Goal: Information Seeking & Learning: Learn about a topic

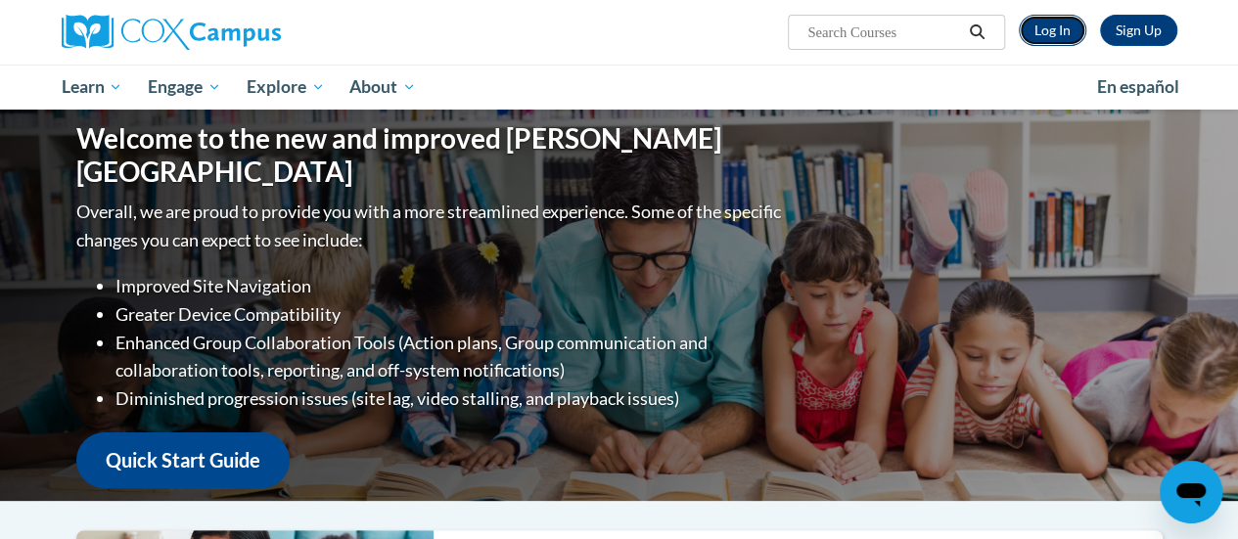
click at [1030, 28] on link "Log In" at bounding box center [1053, 30] width 68 height 31
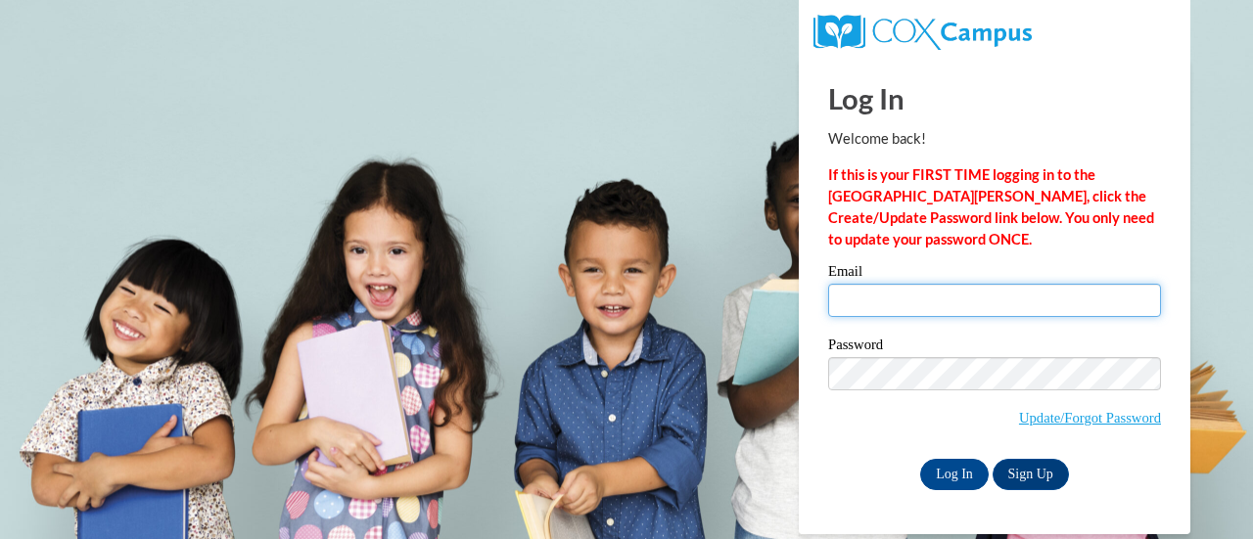
click at [914, 301] on input "Email" at bounding box center [994, 300] width 333 height 33
type input "e047507@muscogee.k12.ga.us"
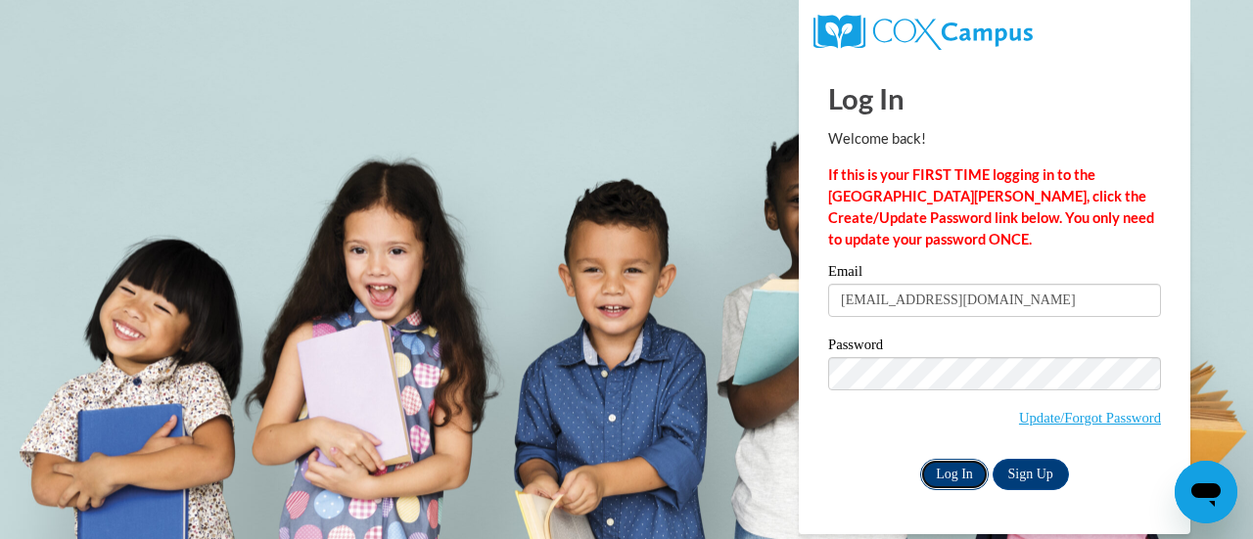
click at [962, 459] on input "Log In" at bounding box center [954, 474] width 69 height 31
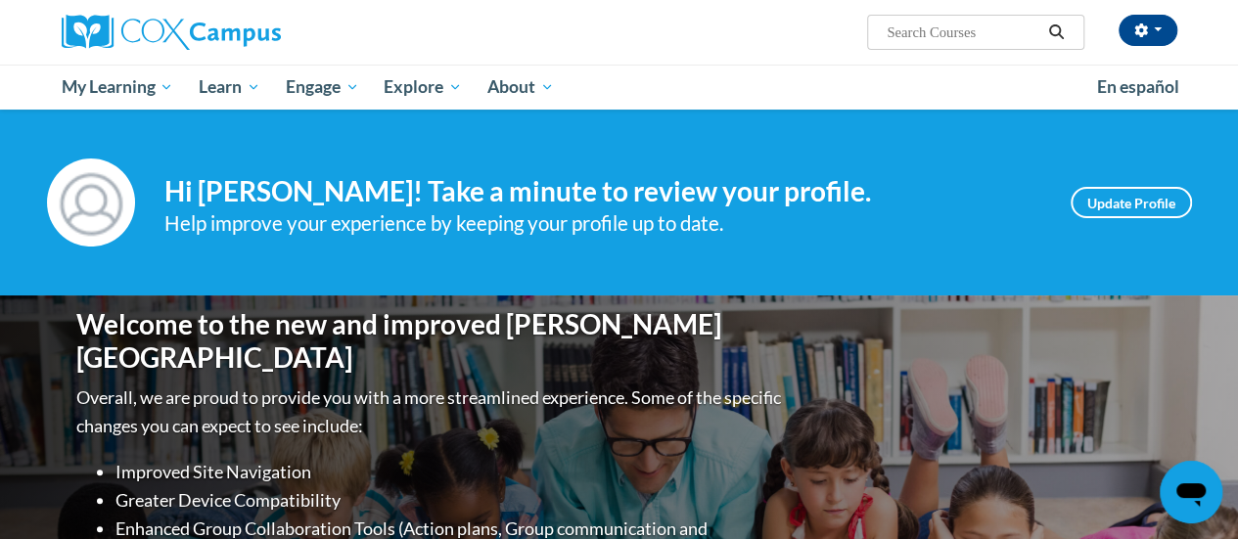
click at [949, 55] on div "[PERSON_NAME] ([GEOGRAPHIC_DATA]/New_York UTC-04:00) My Profile Inbox My Transc…" at bounding box center [619, 32] width 1145 height 65
click at [956, 36] on input "Search..." at bounding box center [963, 32] width 157 height 23
type input "s"
type input "k3 start read"
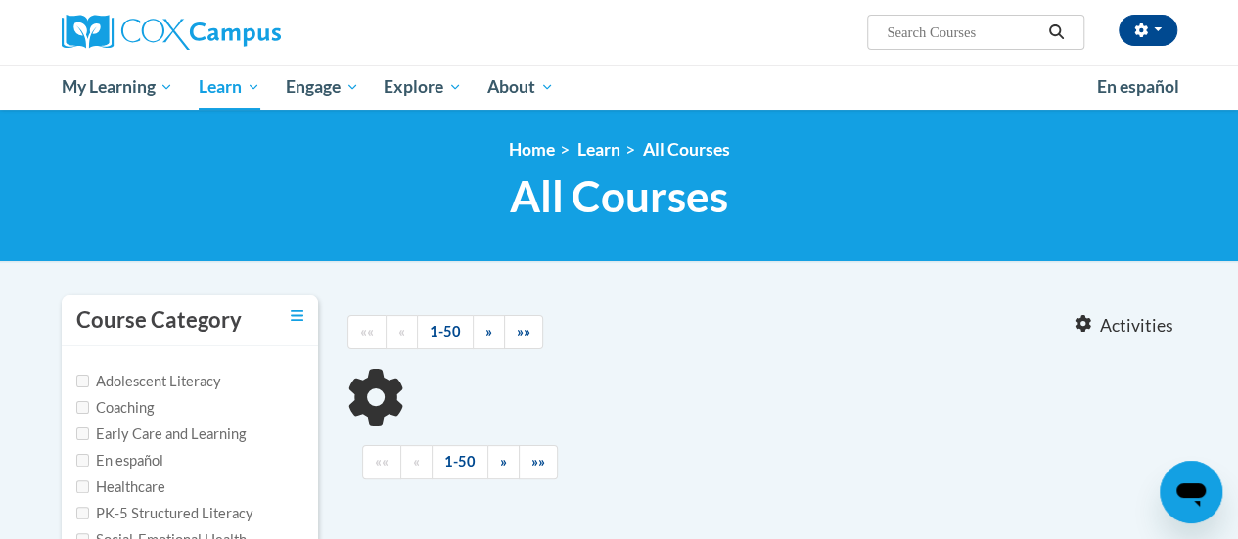
type input "k3 start read"
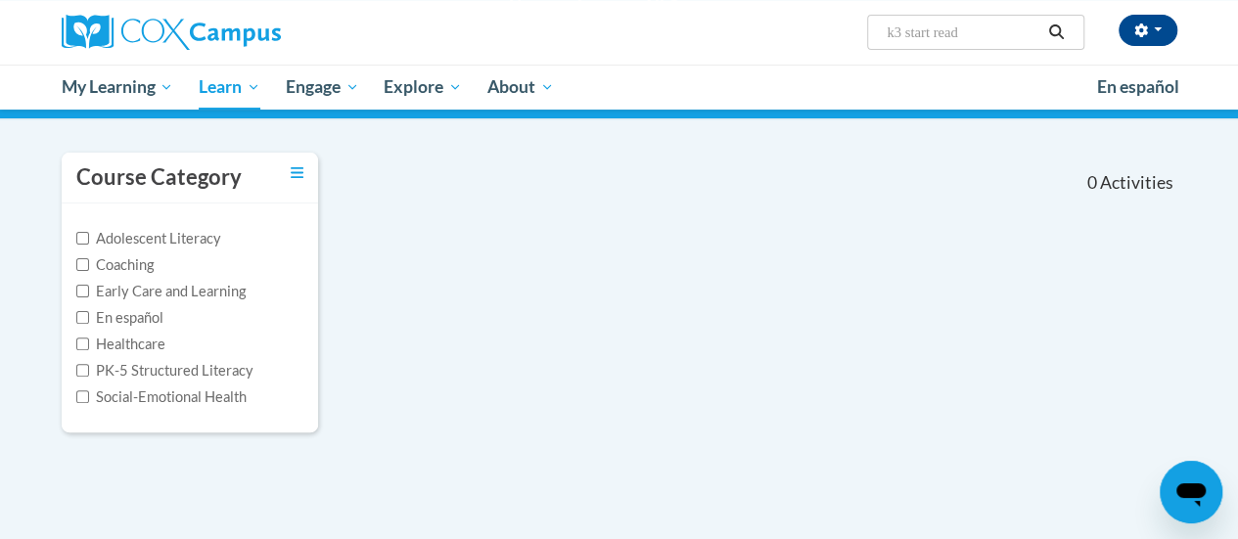
scroll to position [144, 0]
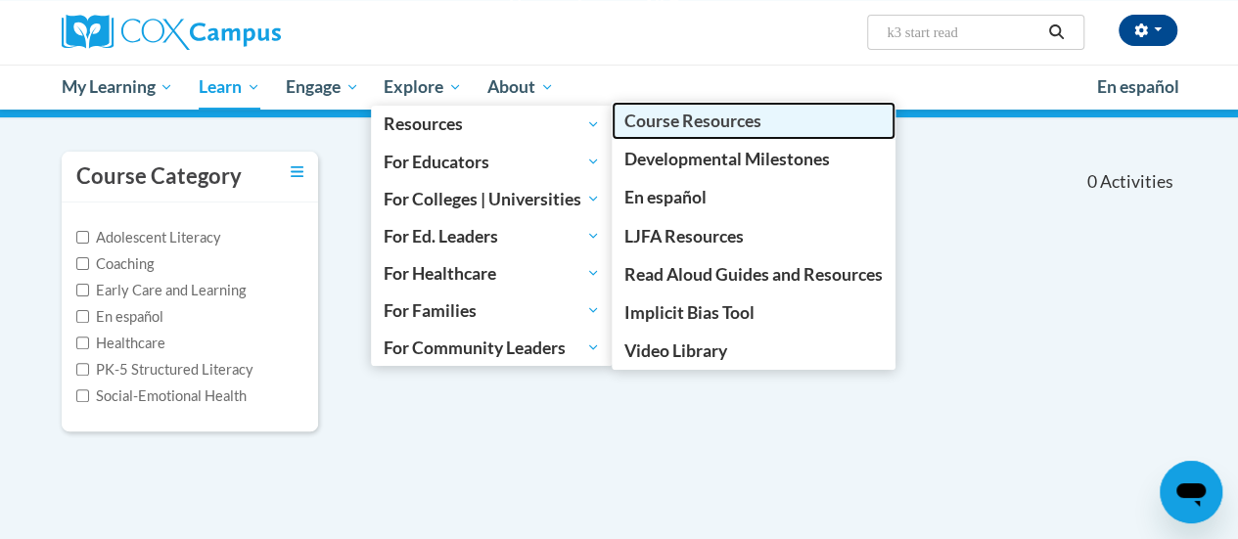
click at [719, 111] on span "Course Resources" at bounding box center [692, 121] width 137 height 21
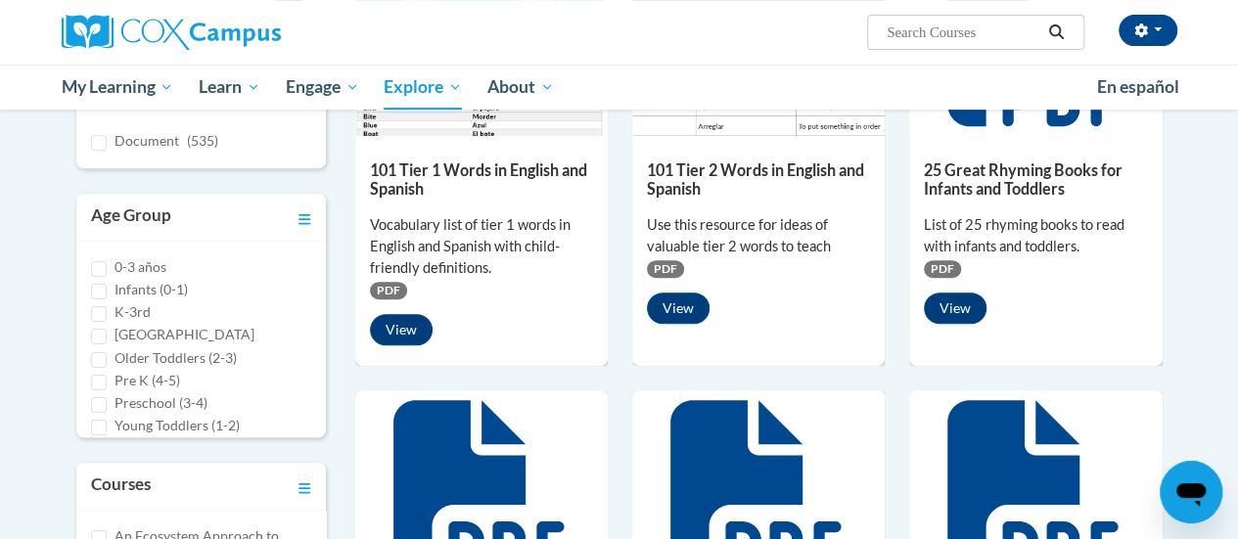
scroll to position [404, 0]
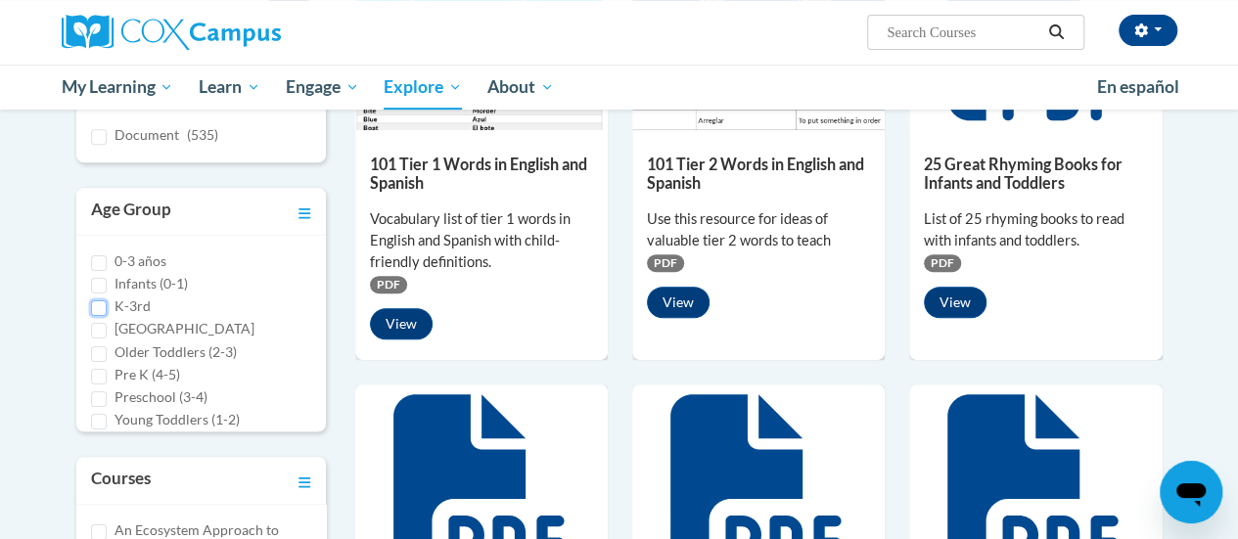
click at [99, 300] on input "K-3rd" at bounding box center [99, 308] width 16 height 16
checkbox input "true"
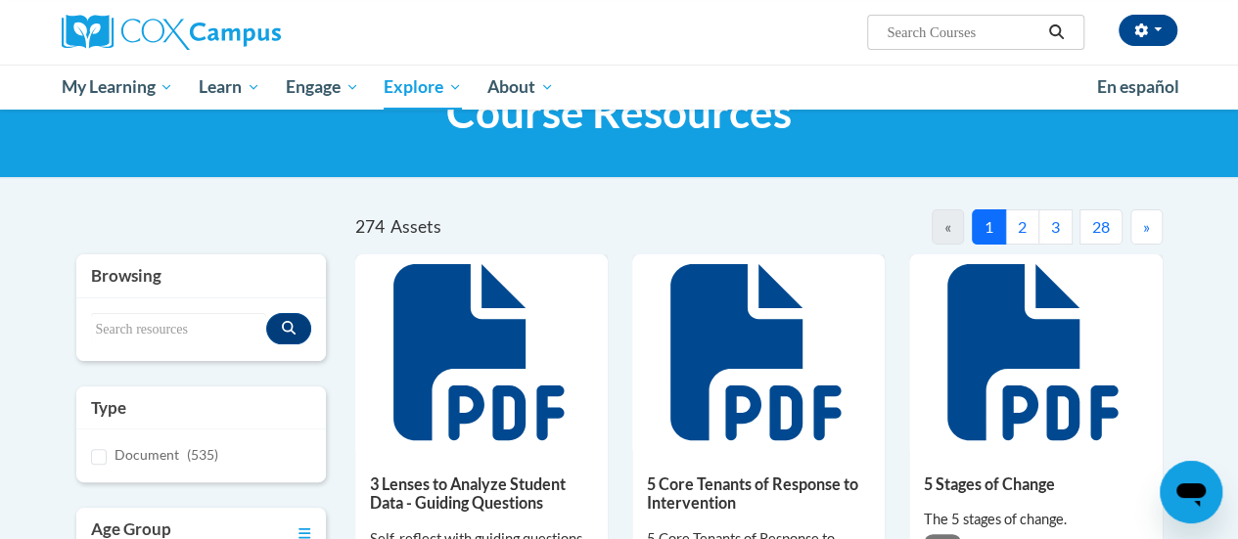
scroll to position [0, 0]
